Goal: Use online tool/utility

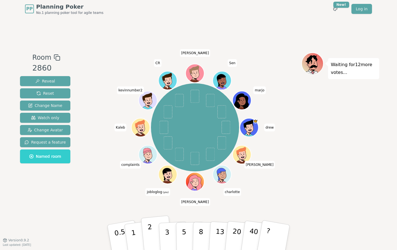
click at [152, 240] on p "2" at bounding box center [150, 238] width 7 height 30
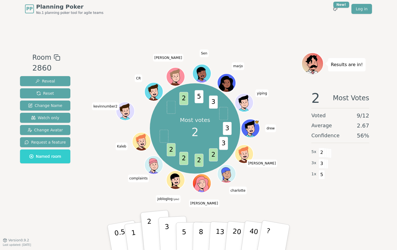
click at [166, 239] on p "3" at bounding box center [168, 238] width 6 height 30
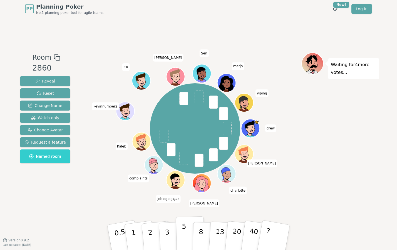
click at [184, 237] on p "5" at bounding box center [184, 238] width 5 height 30
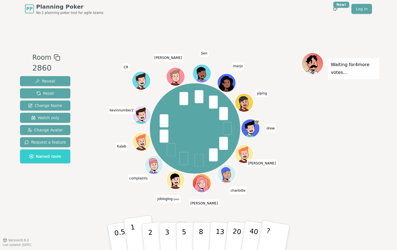
click at [132, 234] on p "1" at bounding box center [134, 238] width 8 height 30
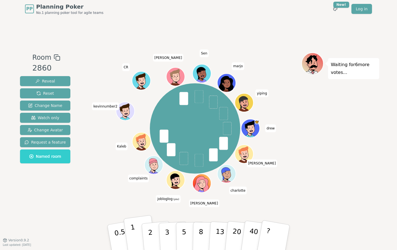
click at [131, 233] on p "1" at bounding box center [134, 238] width 8 height 30
click at [150, 239] on p "2" at bounding box center [150, 238] width 7 height 30
click at [139, 239] on button "1" at bounding box center [140, 237] width 33 height 45
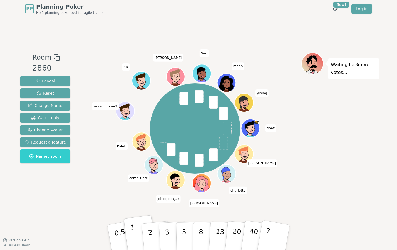
click at [131, 236] on button "1" at bounding box center [140, 237] width 33 height 45
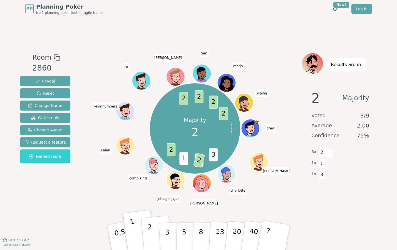
click at [147, 231] on button "2" at bounding box center [157, 238] width 32 height 44
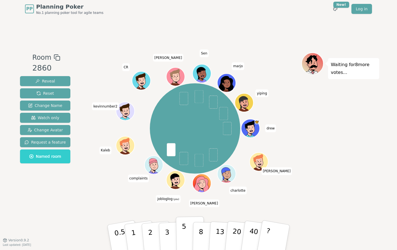
click at [181, 235] on button "5" at bounding box center [190, 238] width 29 height 42
